Goal: Transaction & Acquisition: Purchase product/service

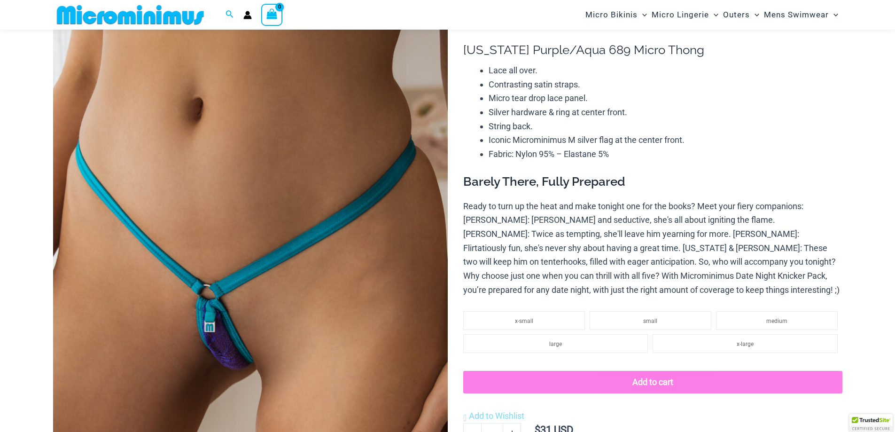
scroll to position [39, 0]
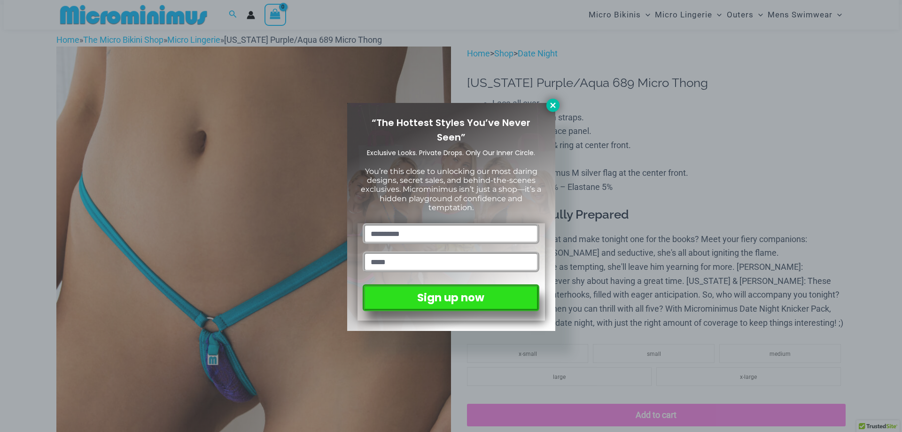
click at [556, 105] on icon at bounding box center [553, 105] width 8 height 8
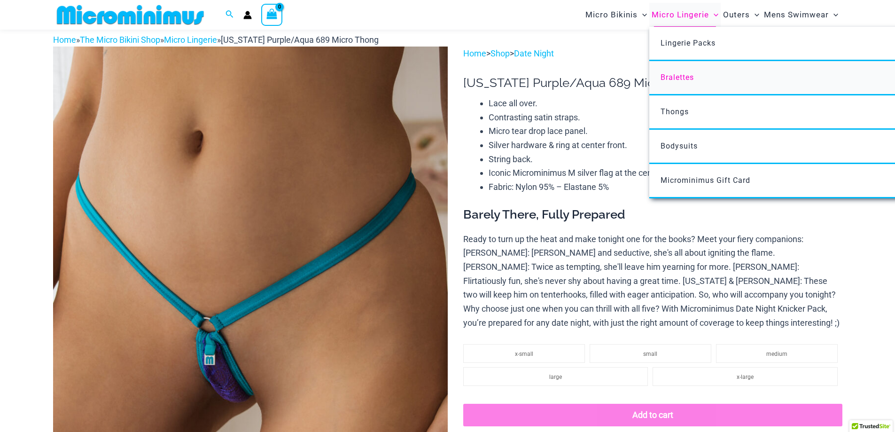
click at [669, 78] on span "Bralettes" at bounding box center [677, 77] width 33 height 9
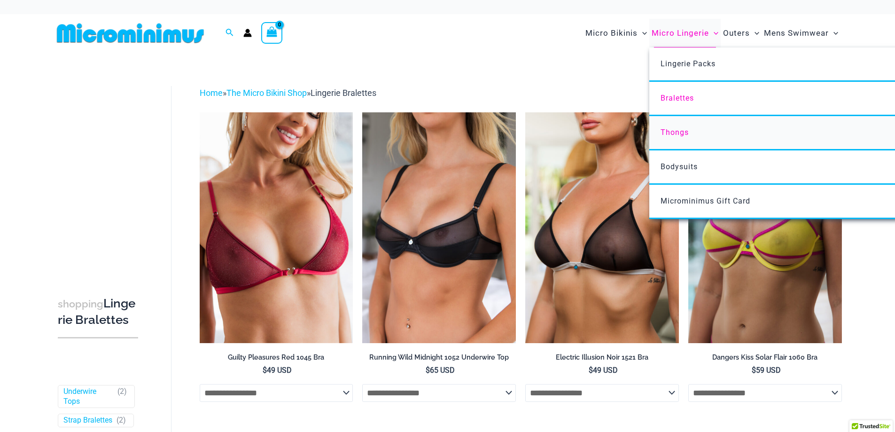
click at [674, 129] on span "Thongs" at bounding box center [675, 132] width 28 height 9
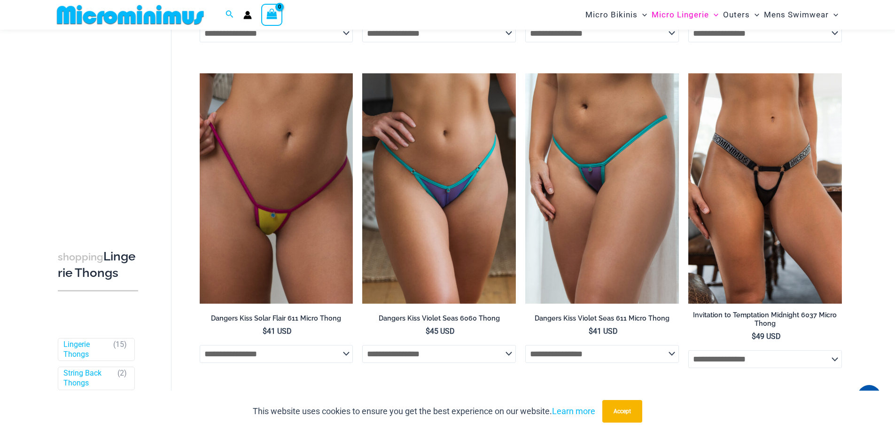
scroll to position [744, 0]
